Goal: Check status: Check status

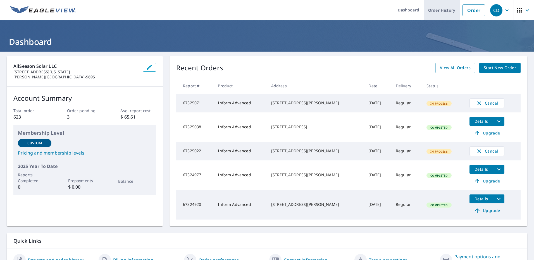
click at [440, 8] on link "Order History" at bounding box center [442, 10] width 36 height 20
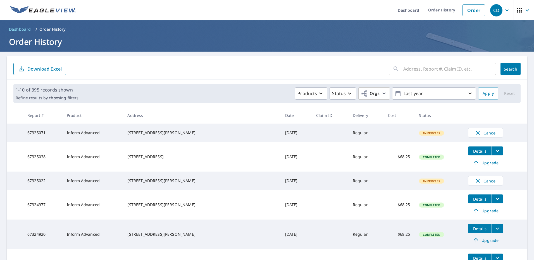
click at [427, 72] on input "text" at bounding box center [449, 69] width 93 height 16
type input "408"
click button "Search" at bounding box center [510, 69] width 20 height 12
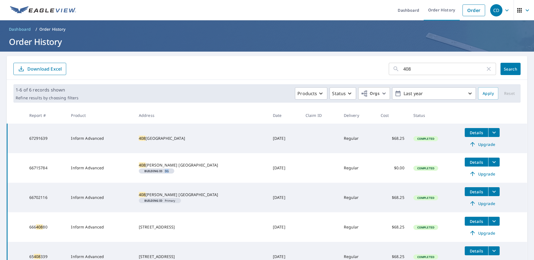
drag, startPoint x: 173, startPoint y: 175, endPoint x: 176, endPoint y: 174, distance: 3.4
click at [172, 173] on span "Building ID DG" at bounding box center [156, 171] width 31 height 3
click at [187, 67] on form "408 ​ Search Download Excel" at bounding box center [266, 69] width 507 height 12
